Goal: Feedback & Contribution: Submit feedback/report problem

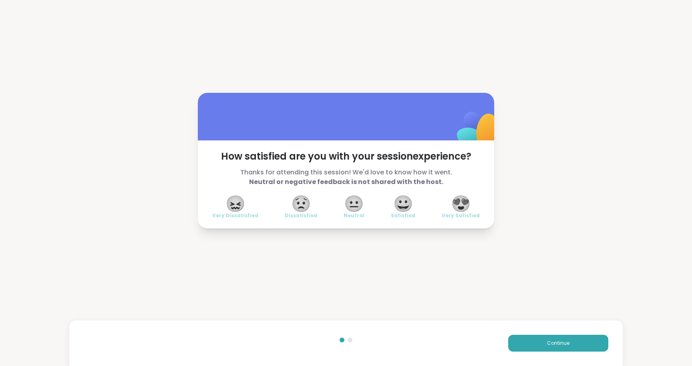
click at [457, 206] on span "😍" at bounding box center [461, 204] width 20 height 14
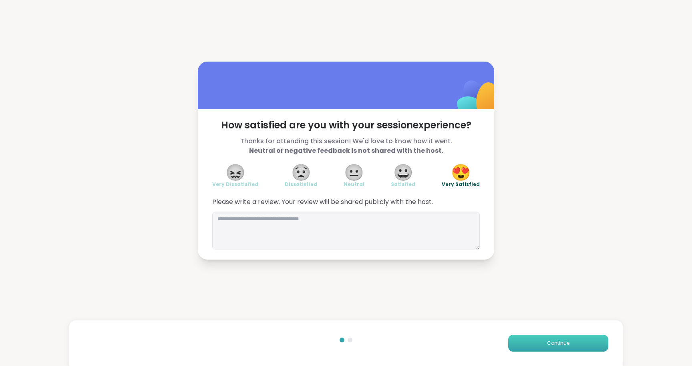
click at [518, 351] on button "Continue" at bounding box center [558, 343] width 100 height 17
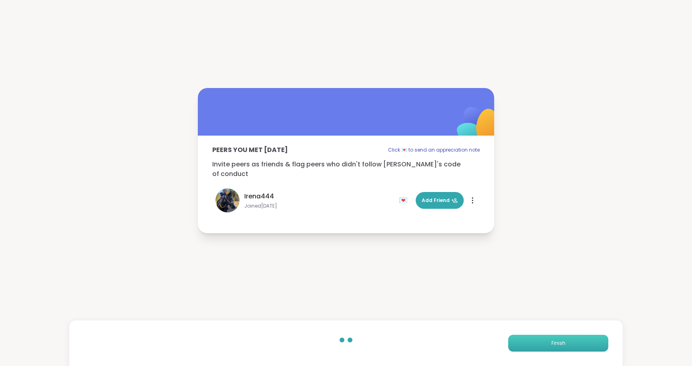
click at [525, 345] on button "Finish" at bounding box center [558, 343] width 100 height 17
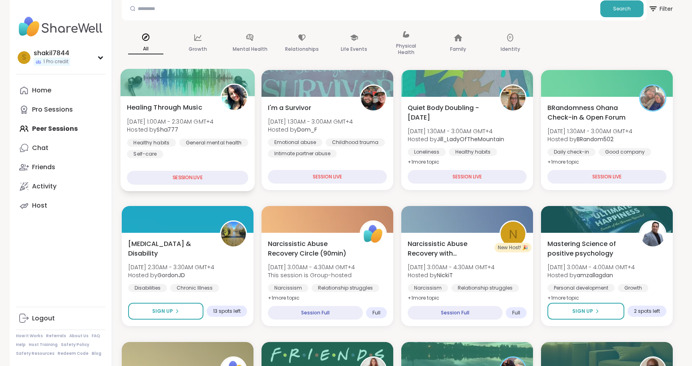
scroll to position [92, 0]
